Goal: Transaction & Acquisition: Purchase product/service

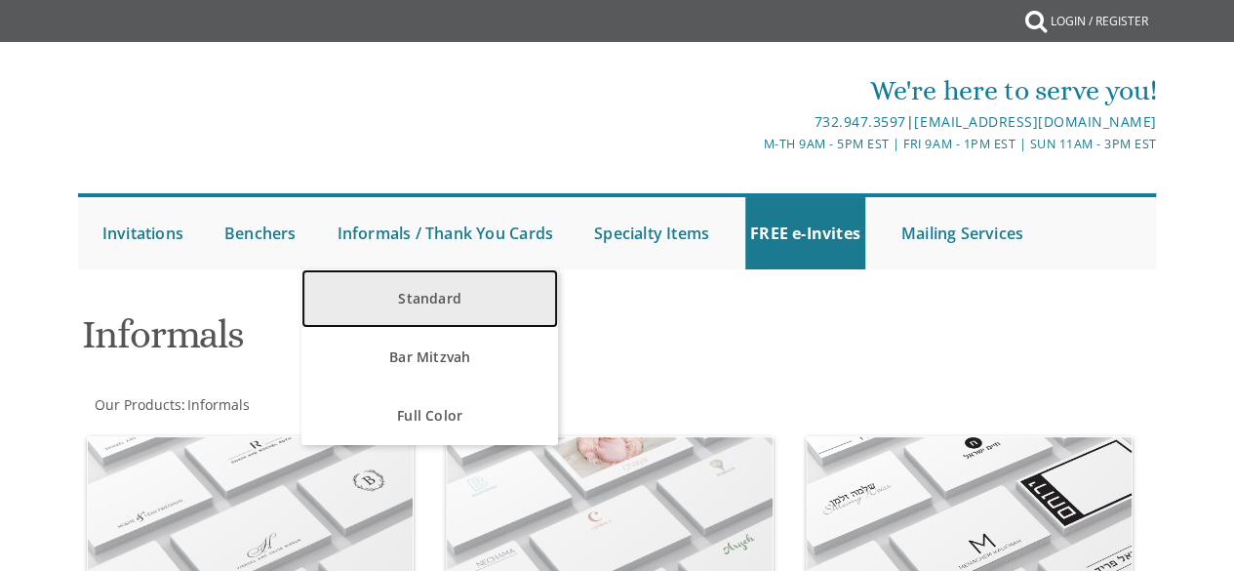
click at [414, 295] on link "Standard" at bounding box center [429, 298] width 257 height 59
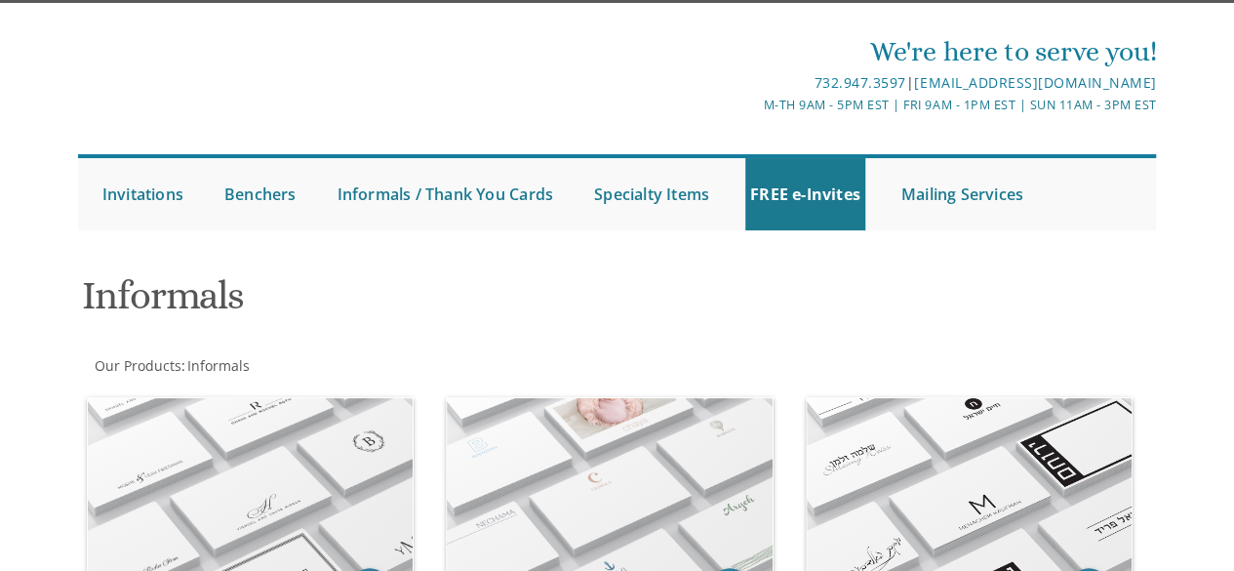
scroll to position [98, 0]
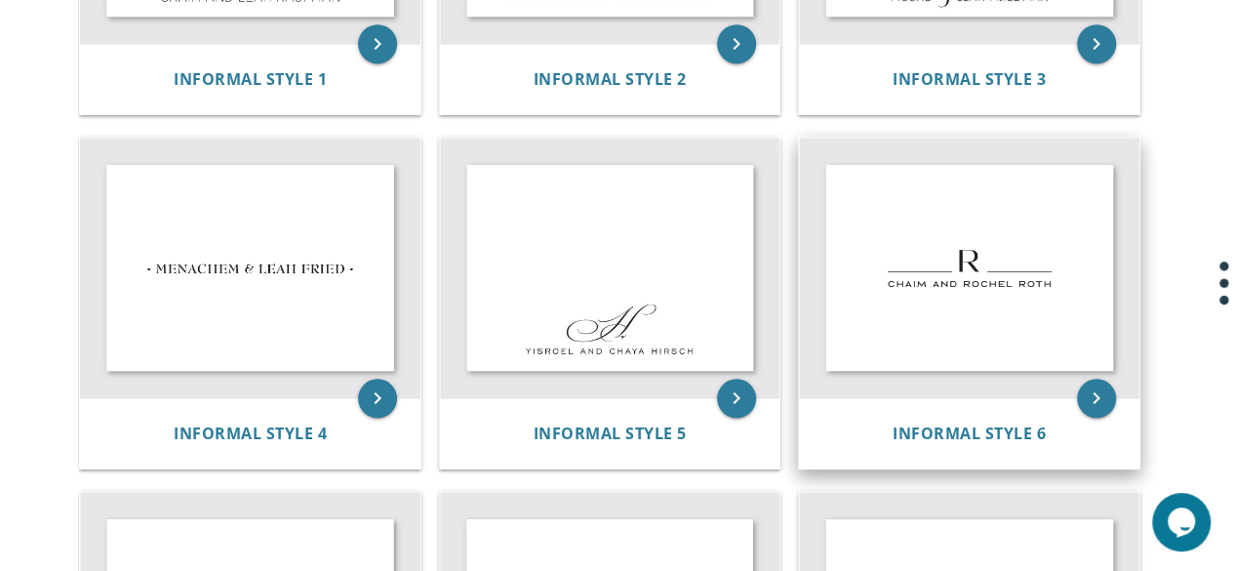
click at [1021, 262] on img at bounding box center [969, 268] width 340 height 260
click at [1076, 411] on div "Informal Style 6" at bounding box center [969, 433] width 340 height 70
click at [1089, 393] on icon "keyboard_arrow_right" at bounding box center [1096, 397] width 39 height 39
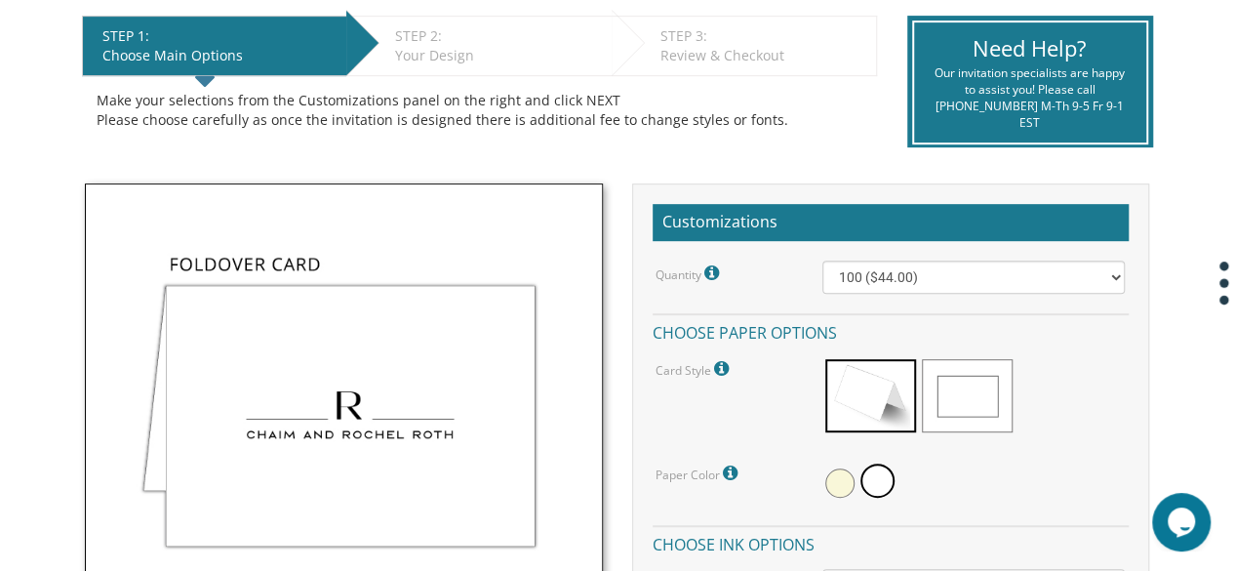
scroll to position [416, 0]
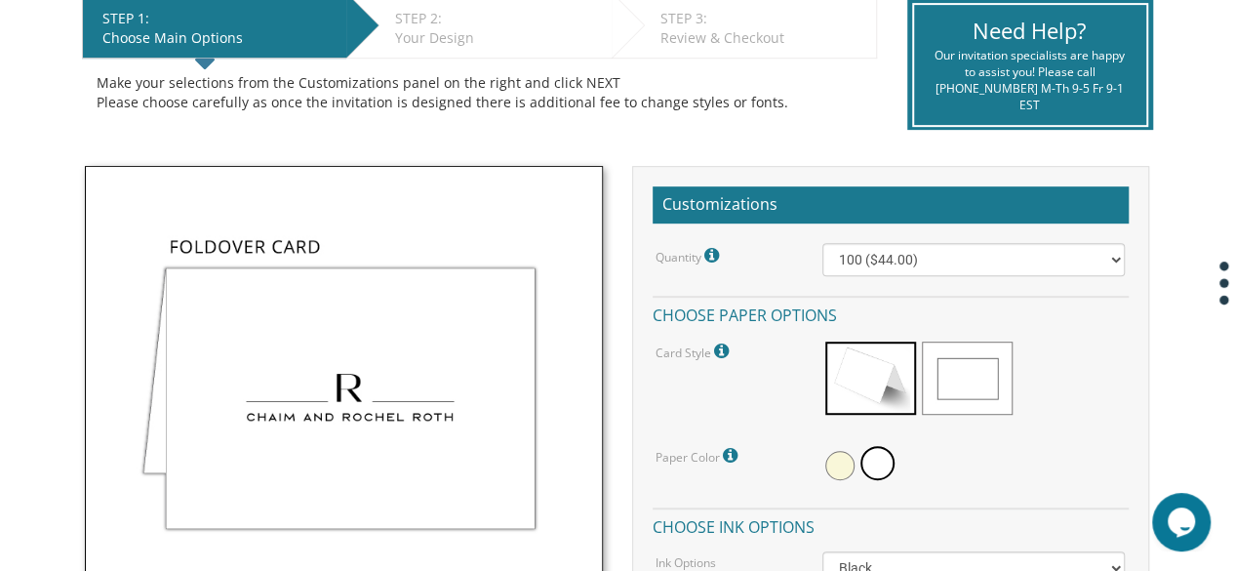
drag, startPoint x: 1247, startPoint y: 96, endPoint x: 1248, endPoint y: 192, distance: 96.6
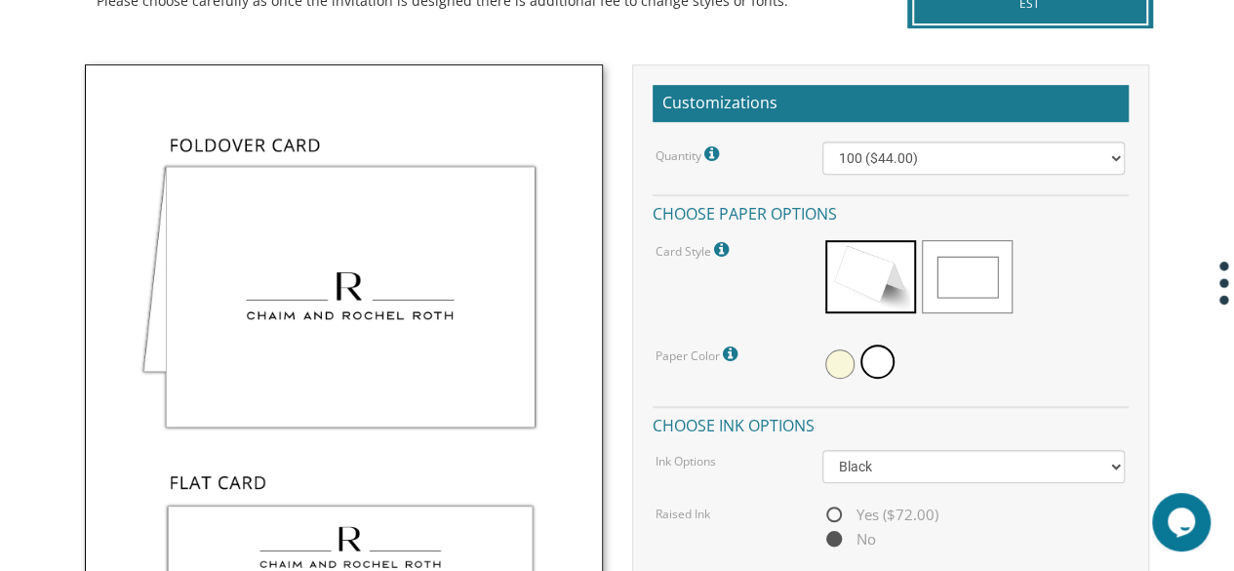
scroll to position [529, 0]
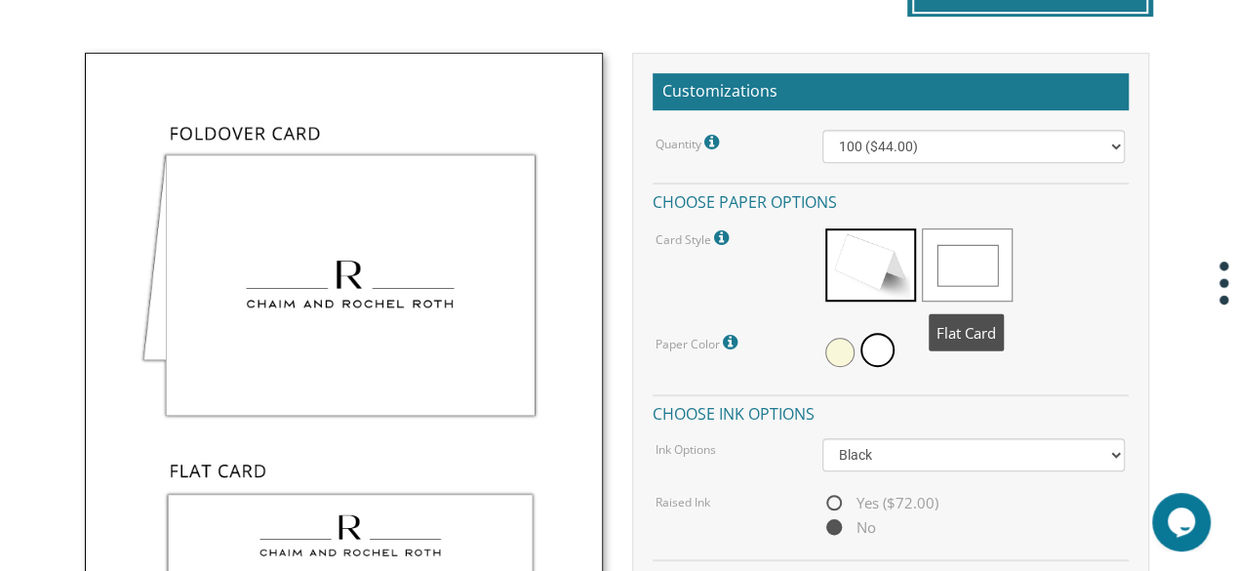
click at [1003, 280] on span at bounding box center [967, 264] width 91 height 73
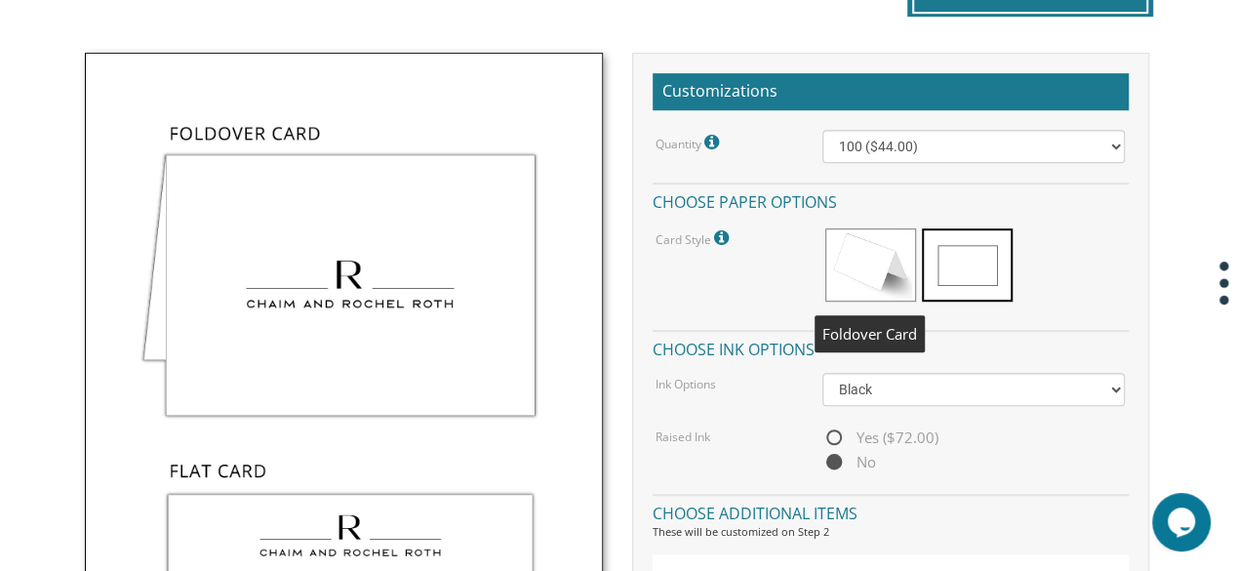
click at [860, 278] on span at bounding box center [870, 264] width 91 height 73
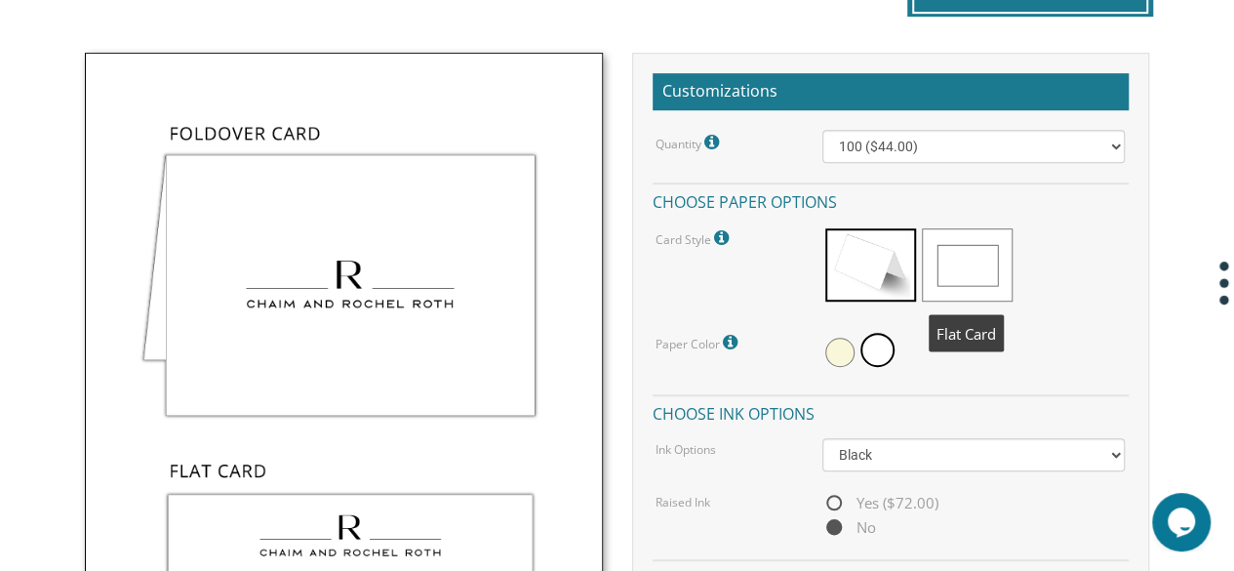
click at [958, 249] on span at bounding box center [967, 264] width 91 height 73
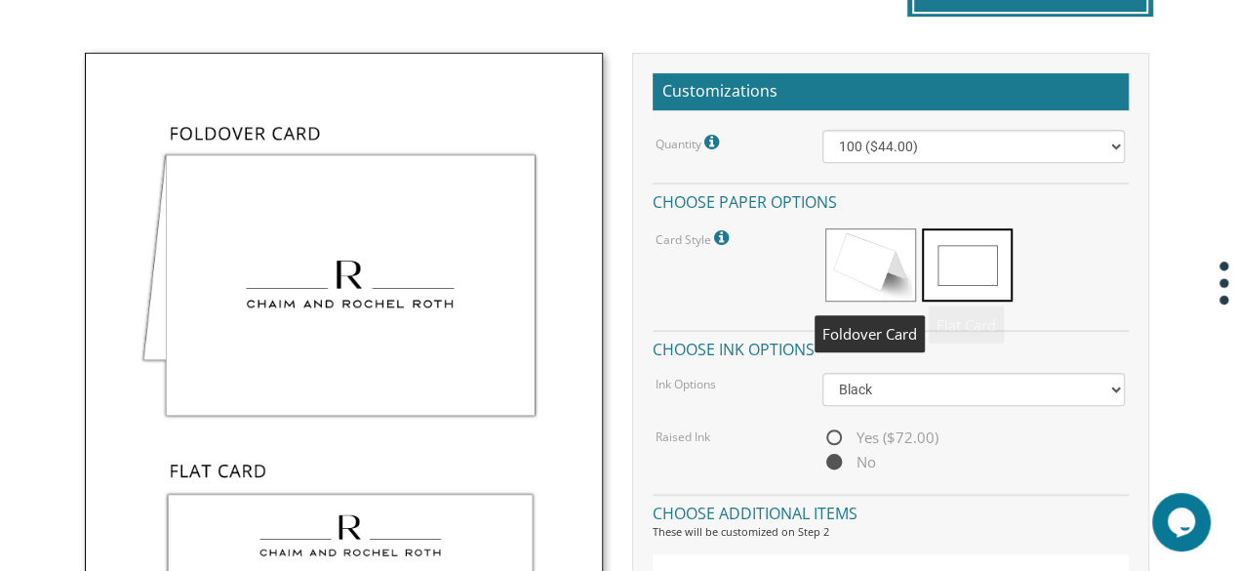
click at [873, 281] on span at bounding box center [870, 264] width 91 height 73
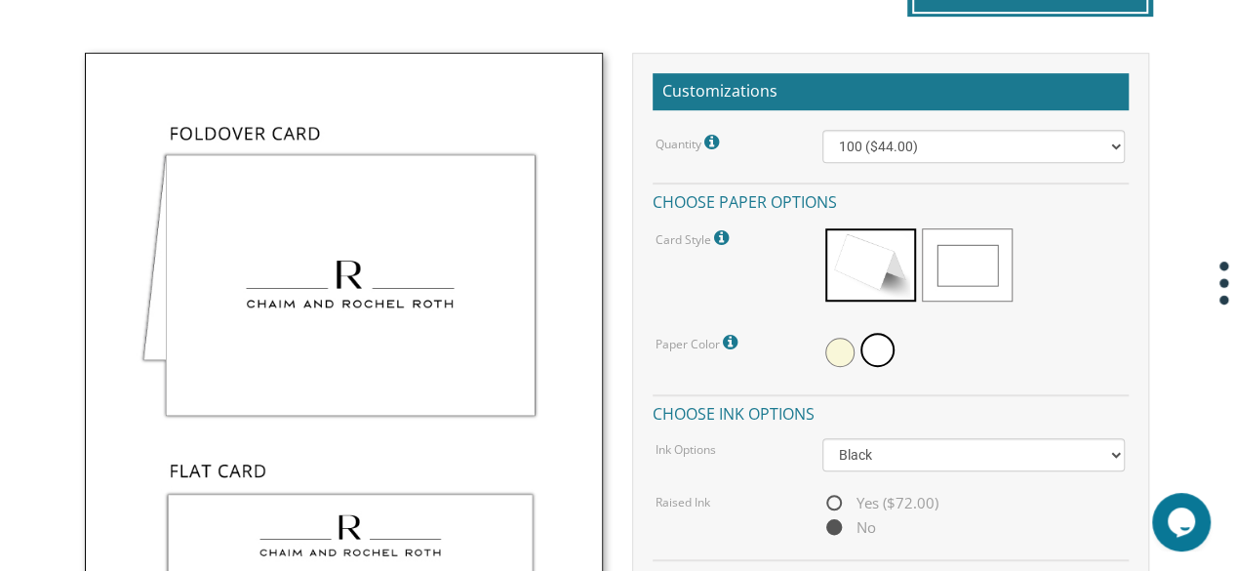
click at [954, 266] on span at bounding box center [967, 264] width 91 height 73
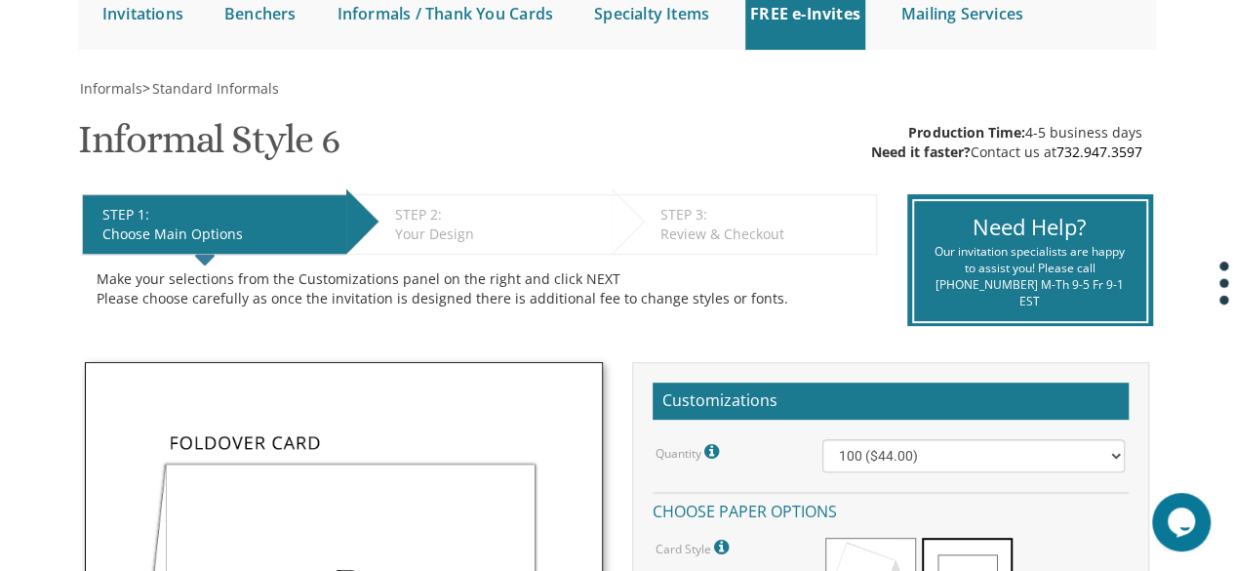
scroll to position [242, 0]
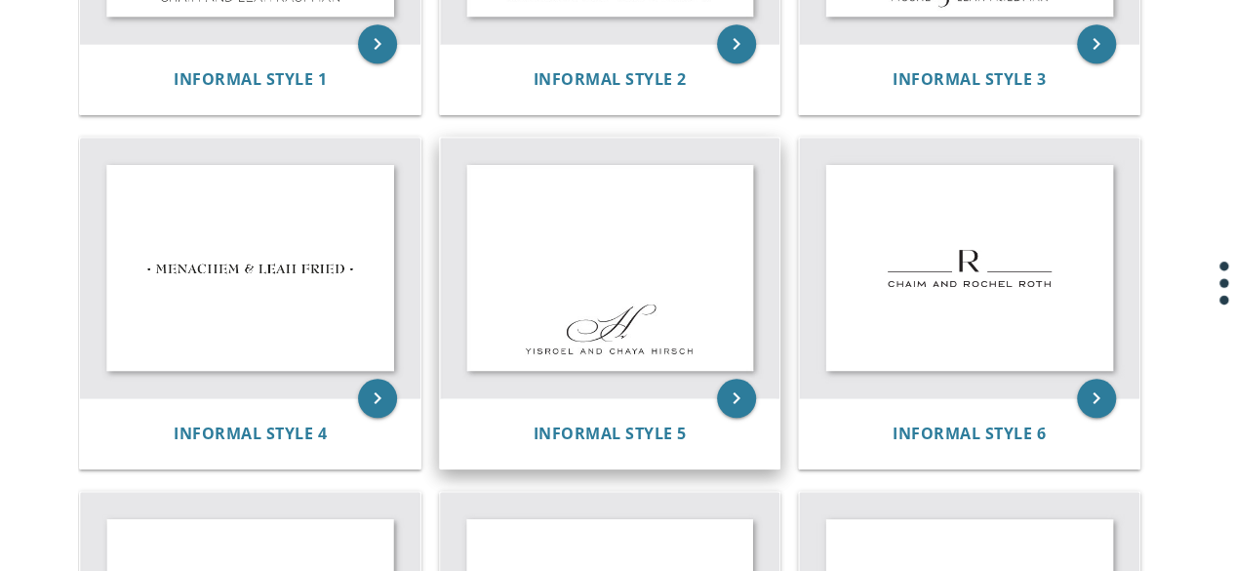
click at [626, 304] on img at bounding box center [610, 268] width 340 height 260
click at [729, 403] on icon "keyboard_arrow_right" at bounding box center [736, 397] width 39 height 39
click at [624, 440] on span "Informal Style 5" at bounding box center [610, 432] width 153 height 21
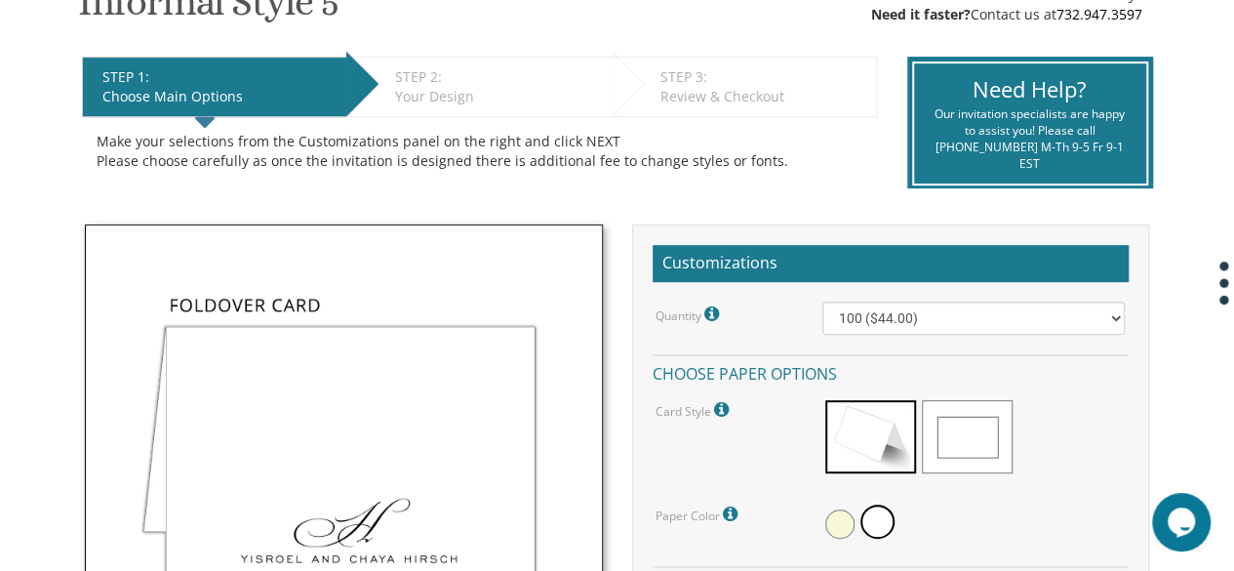
scroll to position [429, 0]
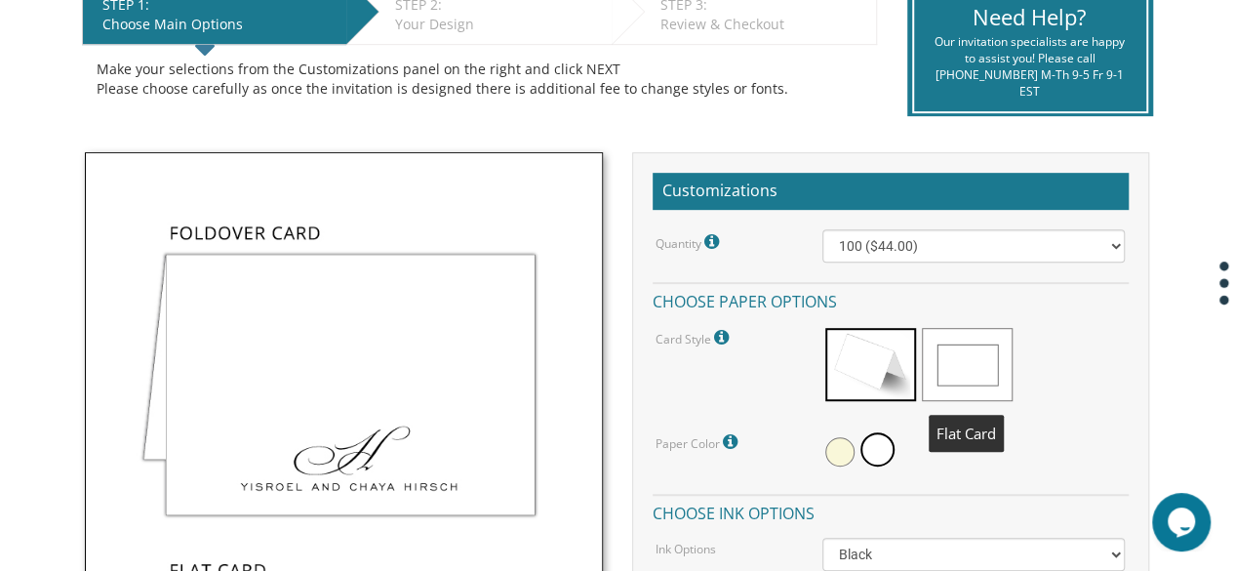
click at [950, 370] on span at bounding box center [967, 364] width 91 height 73
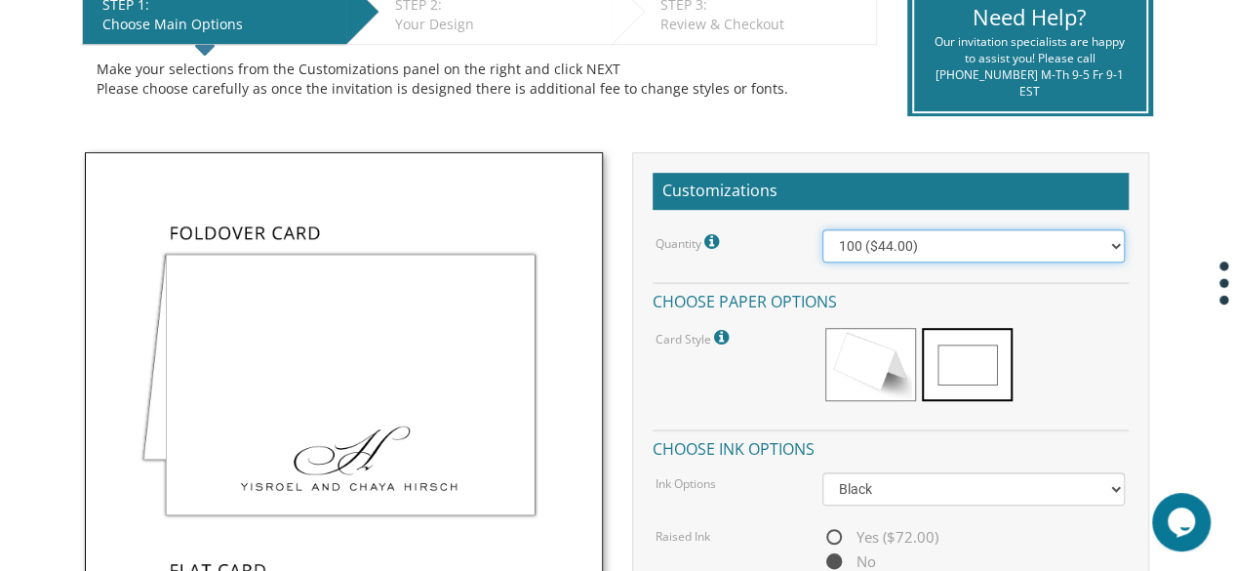
click at [933, 253] on select "100 ($44.00) 200 ($63.00) 300 ($82.00) 400 ($101.00) 500 ($120.00) 600 ($139.00…" at bounding box center [973, 245] width 303 height 33
click at [822, 229] on select "100 ($44.00) 200 ($63.00) 300 ($82.00) 400 ($101.00) 500 ($120.00) 600 ($139.00…" at bounding box center [973, 245] width 303 height 33
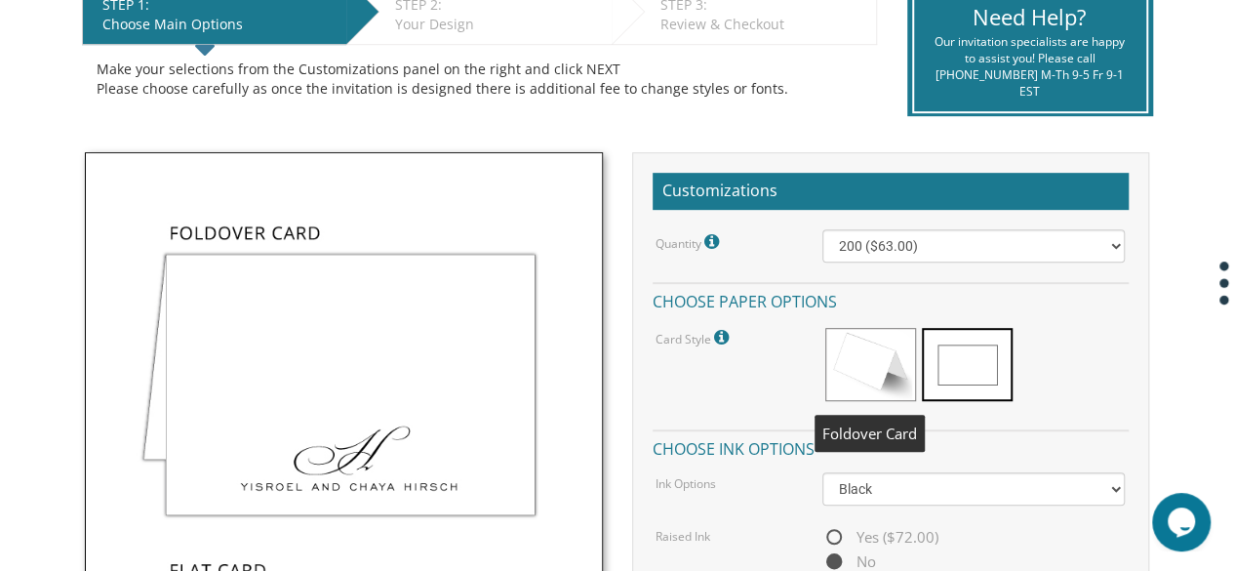
click at [872, 383] on span at bounding box center [870, 364] width 91 height 73
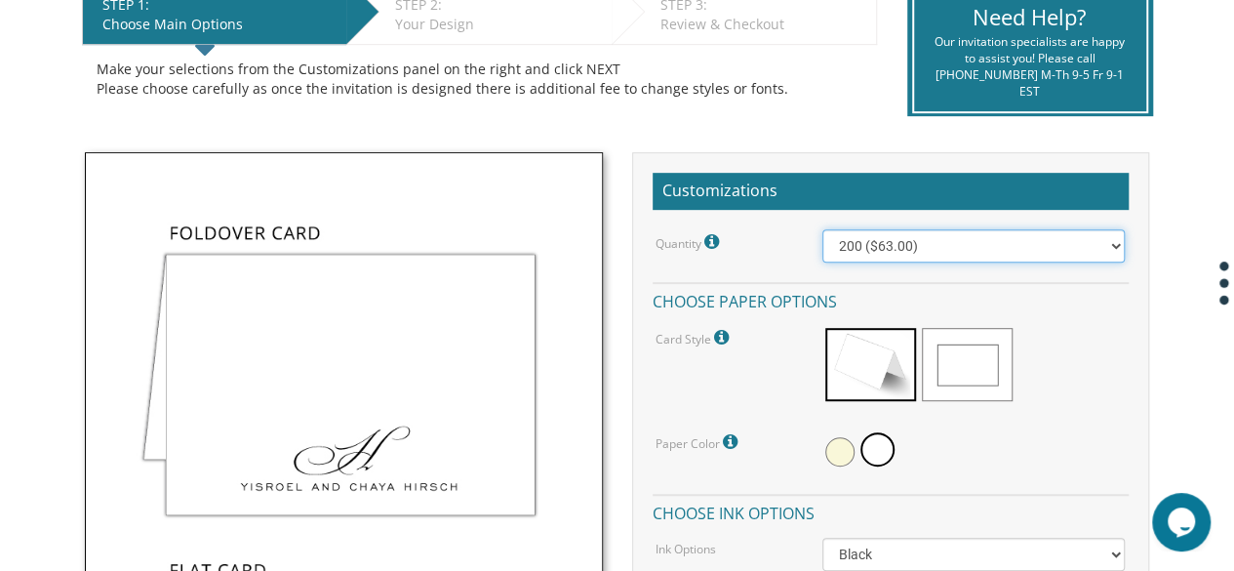
click at [902, 247] on select "100 ($44.00) 200 ($63.00) 300 ($82.00) 400 ($101.00) 500 ($120.00) 600 ($139.00…" at bounding box center [973, 245] width 303 height 33
select select "300"
click at [822, 229] on select "100 ($44.00) 200 ($63.00) 300 ($82.00) 400 ($101.00) 500 ($120.00) 600 ($139.00…" at bounding box center [973, 245] width 303 height 33
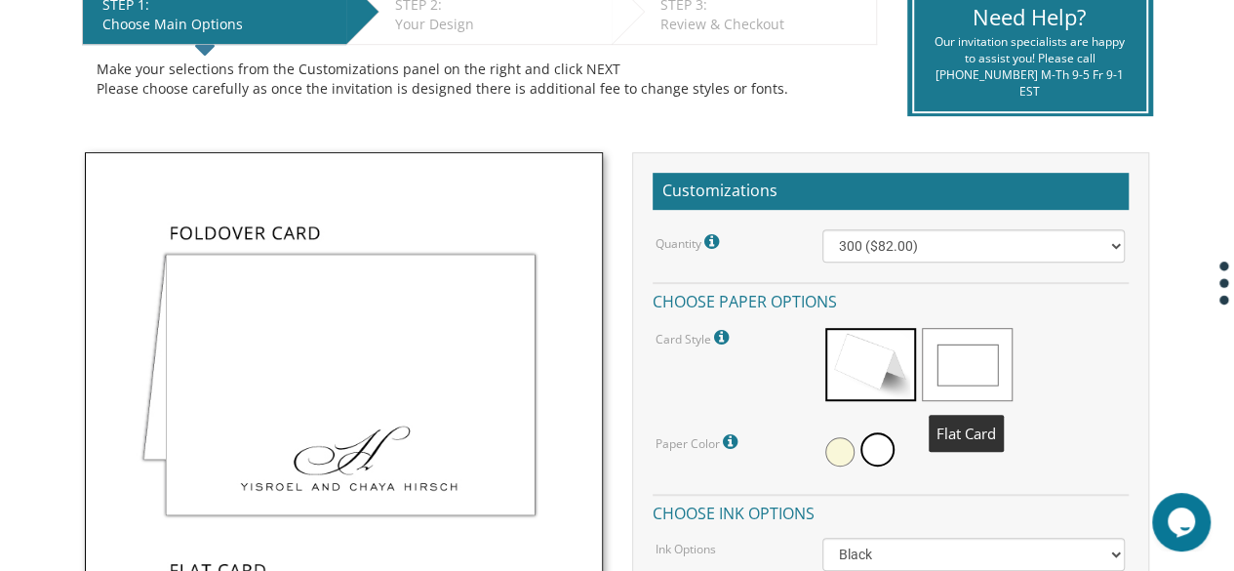
click at [964, 368] on span at bounding box center [967, 364] width 91 height 73
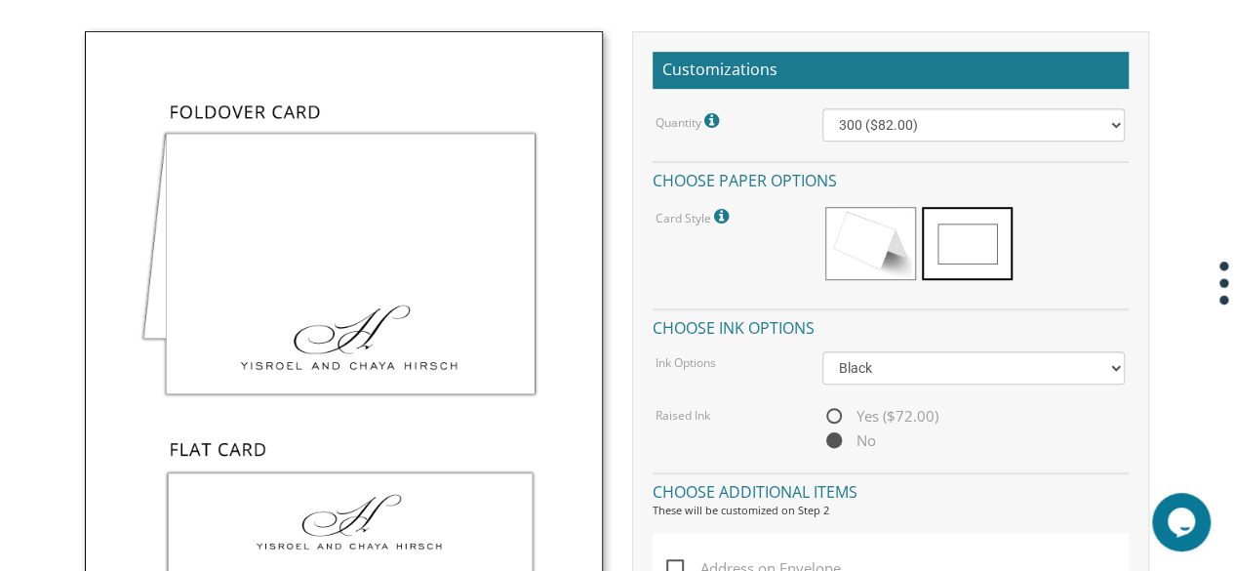
scroll to position [545, 0]
